Goal: Check status: Check status

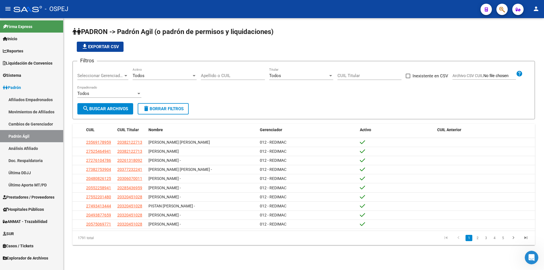
click at [518, 36] on h1 "PADRON -> Padrón Agil (o padrón de permisos y liquidaciones)" at bounding box center [303, 32] width 462 height 10
click at [22, 135] on link "Padrón Ágil" at bounding box center [31, 136] width 63 height 12
click at [125, 74] on div at bounding box center [125, 75] width 5 height 5
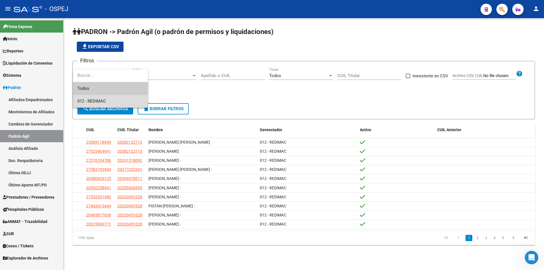
click at [121, 98] on span "012 - REDIMAC" at bounding box center [110, 101] width 66 height 13
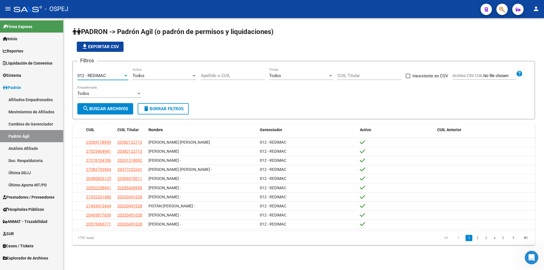
click at [228, 75] on input "Apellido o CUIL" at bounding box center [233, 75] width 64 height 5
type input "3"
type input "27379190893"
click at [164, 77] on div "Todos" at bounding box center [162, 75] width 59 height 5
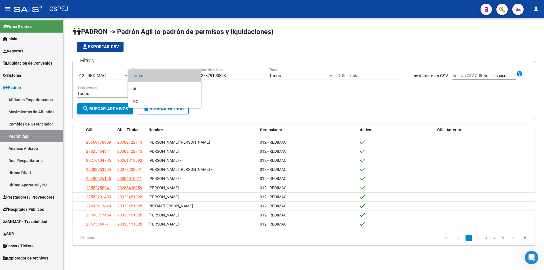
click at [114, 110] on div at bounding box center [272, 135] width 544 height 270
click at [114, 109] on span "search Buscar Archivos" at bounding box center [105, 108] width 46 height 5
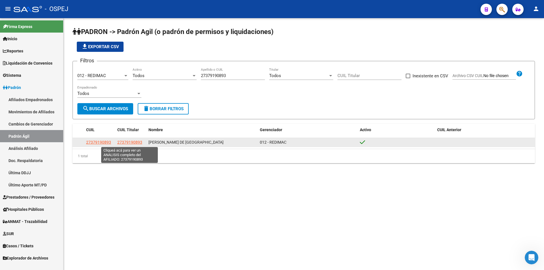
click at [122, 142] on span "27379190893" at bounding box center [129, 142] width 25 height 5
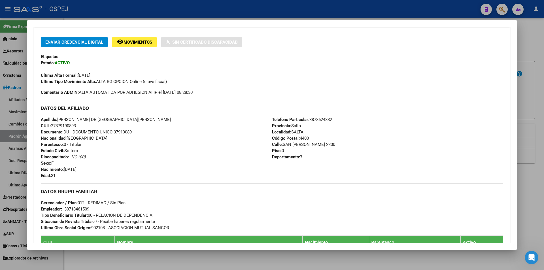
scroll to position [105, 0]
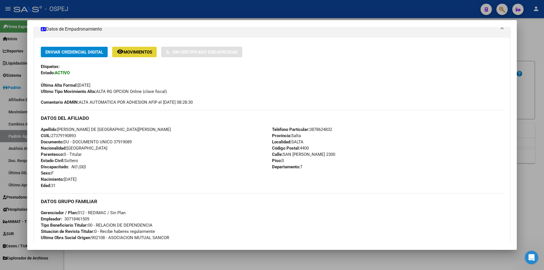
click at [138, 50] on span "Movimientos" at bounding box center [137, 52] width 29 height 5
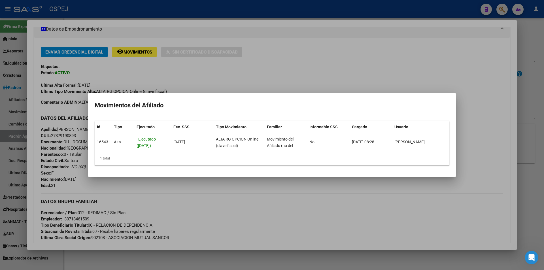
click at [374, 217] on div at bounding box center [272, 135] width 544 height 270
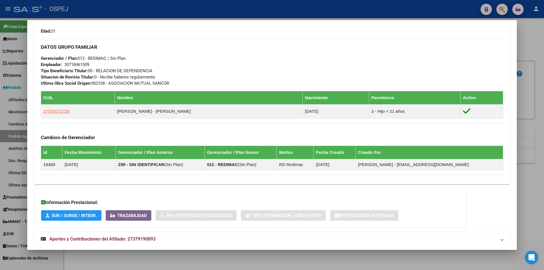
scroll to position [275, 0]
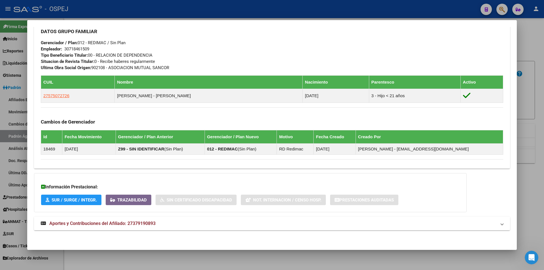
click at [152, 220] on strong "Aportes y Contribuciones del Afiliado: 27379190893" at bounding box center [98, 223] width 115 height 7
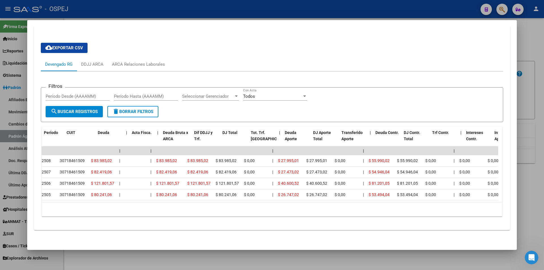
scroll to position [0, 0]
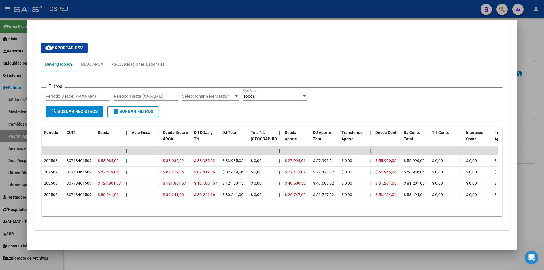
click at [534, 106] on div at bounding box center [272, 135] width 544 height 270
